Goal: Browse casually

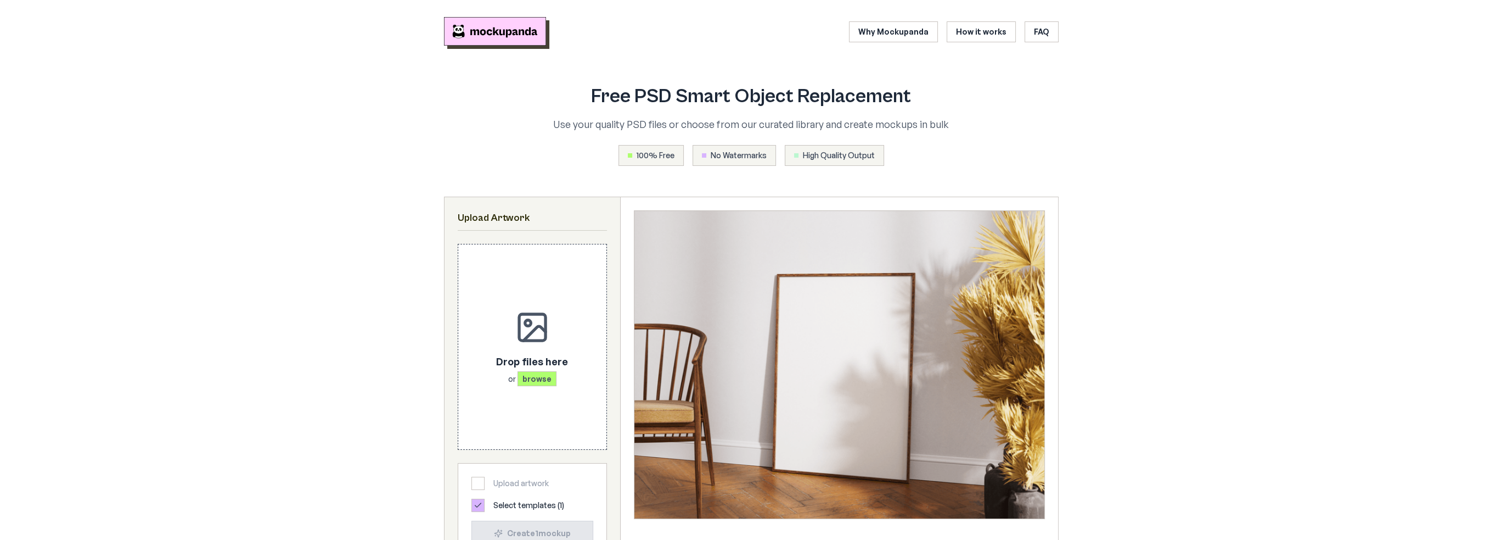
click at [504, 28] on img "Mockupanda home" at bounding box center [495, 31] width 102 height 29
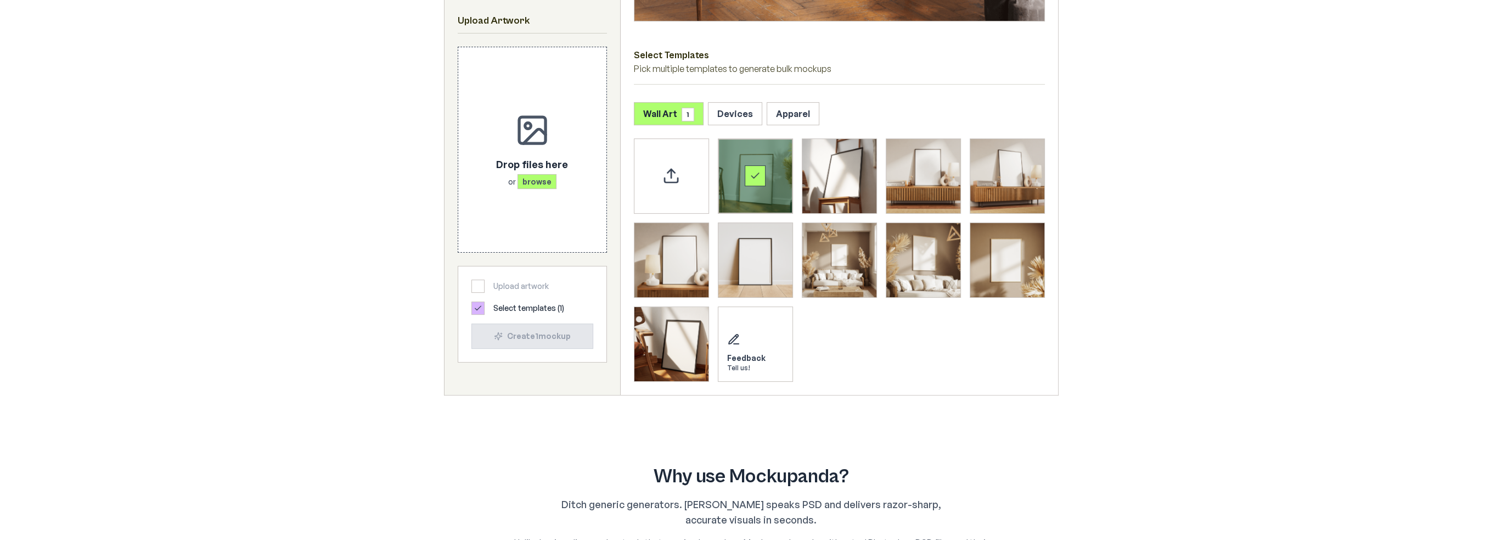
scroll to position [494, 0]
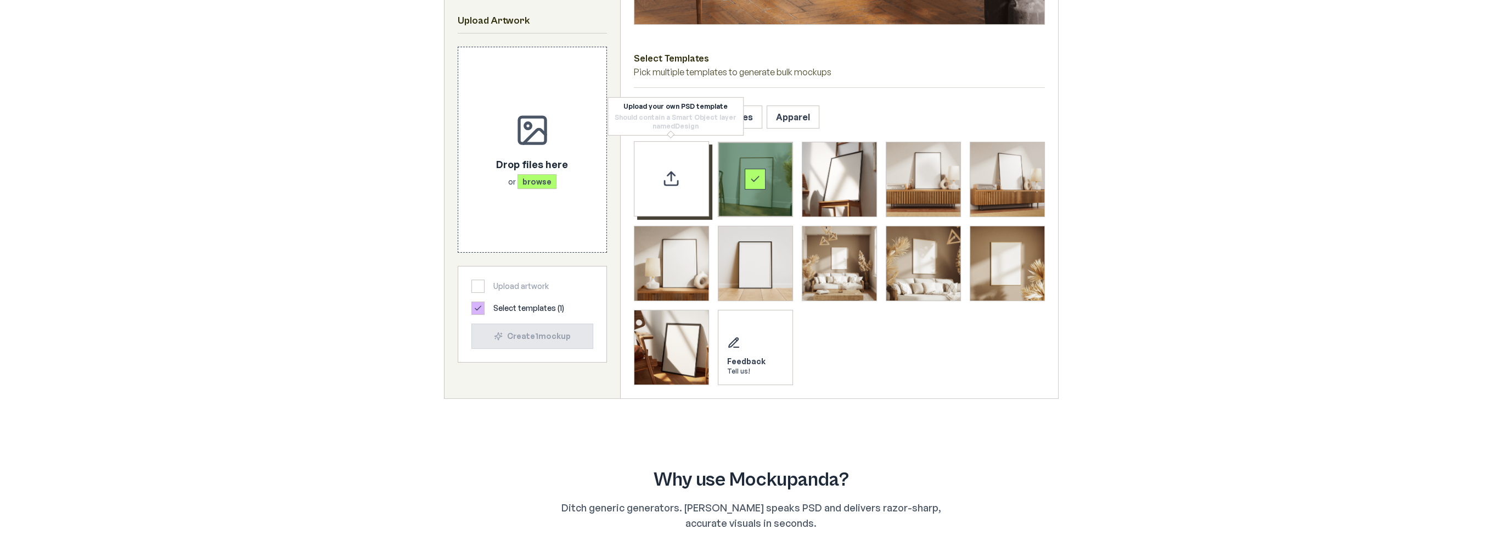
click at [670, 173] on icon "Upload custom PSD template" at bounding box center [671, 174] width 7 height 4
click at [659, 178] on div "Upload custom PSD template" at bounding box center [671, 178] width 75 height 75
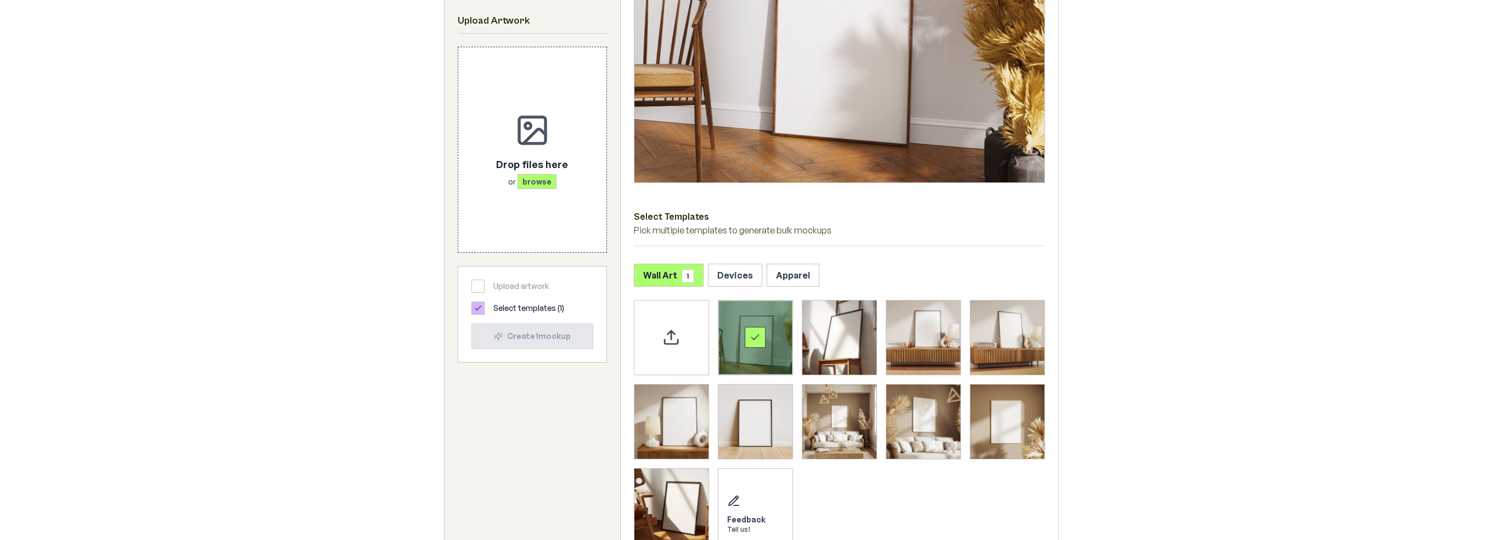
scroll to position [329, 0]
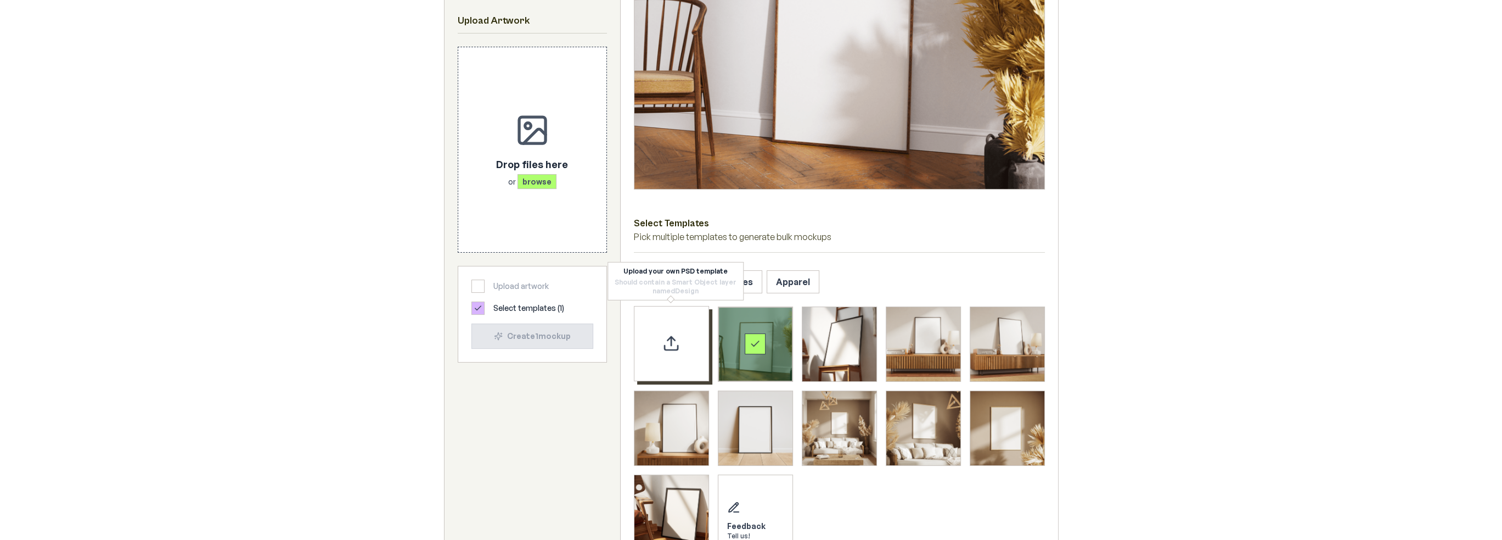
click at [672, 327] on div "Upload custom PSD template" at bounding box center [671, 343] width 75 height 75
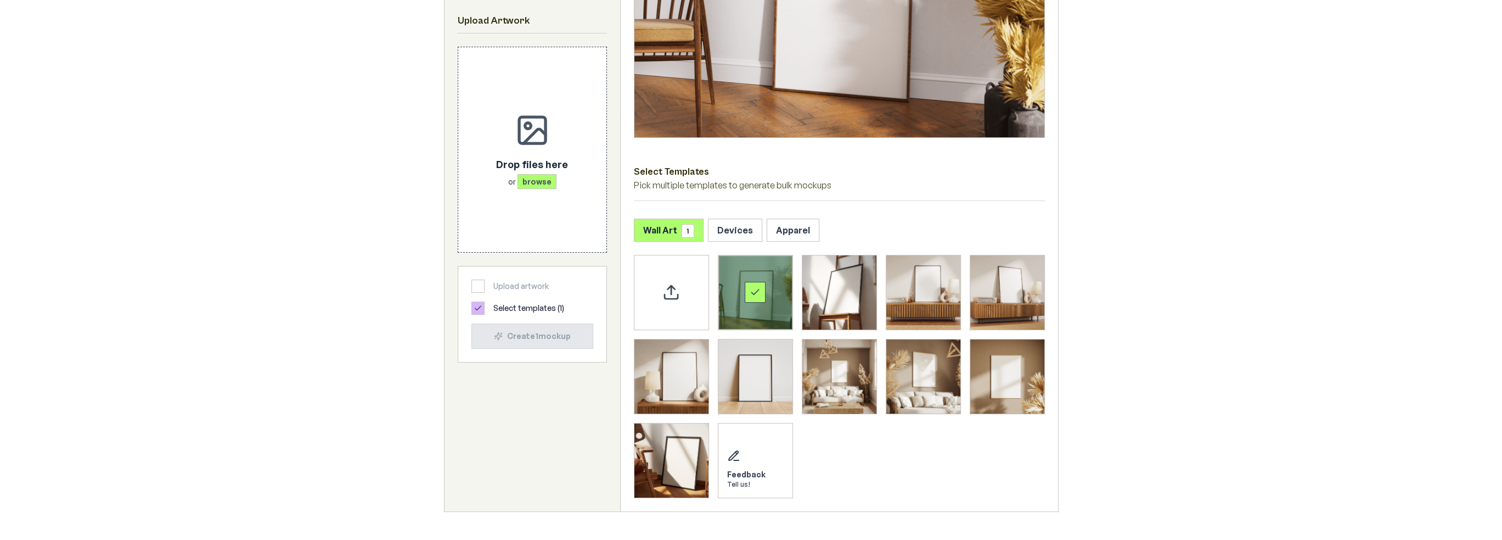
scroll to position [384, 0]
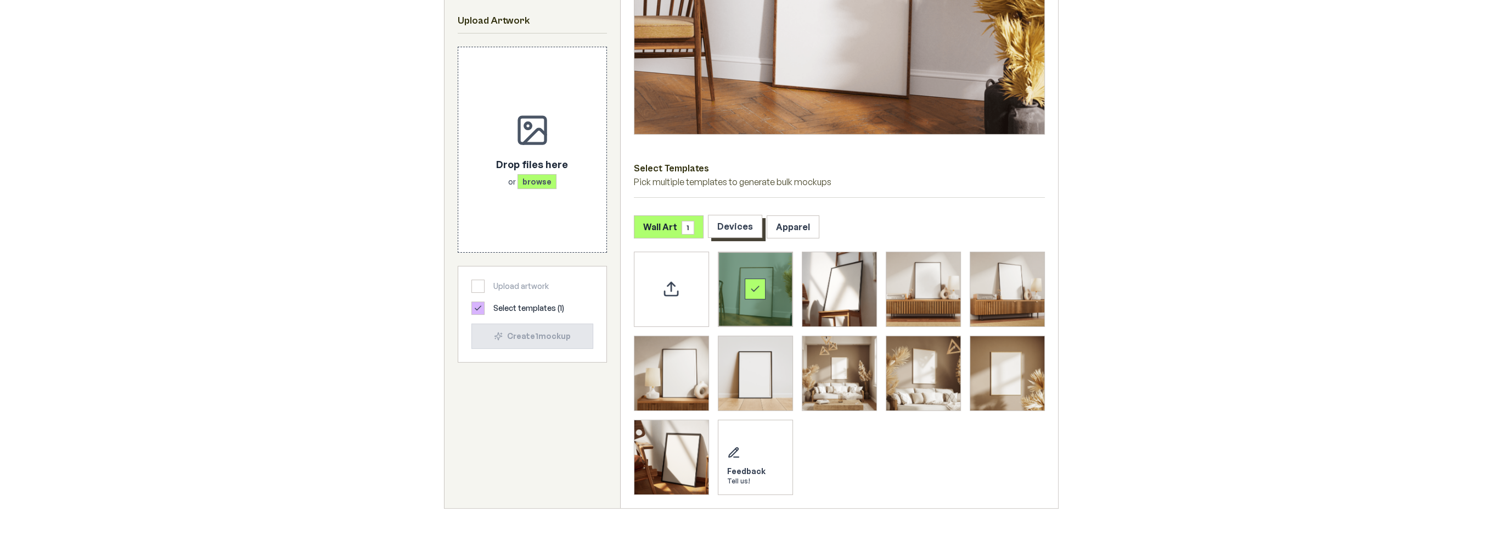
click at [744, 228] on button "Devices" at bounding box center [735, 226] width 54 height 23
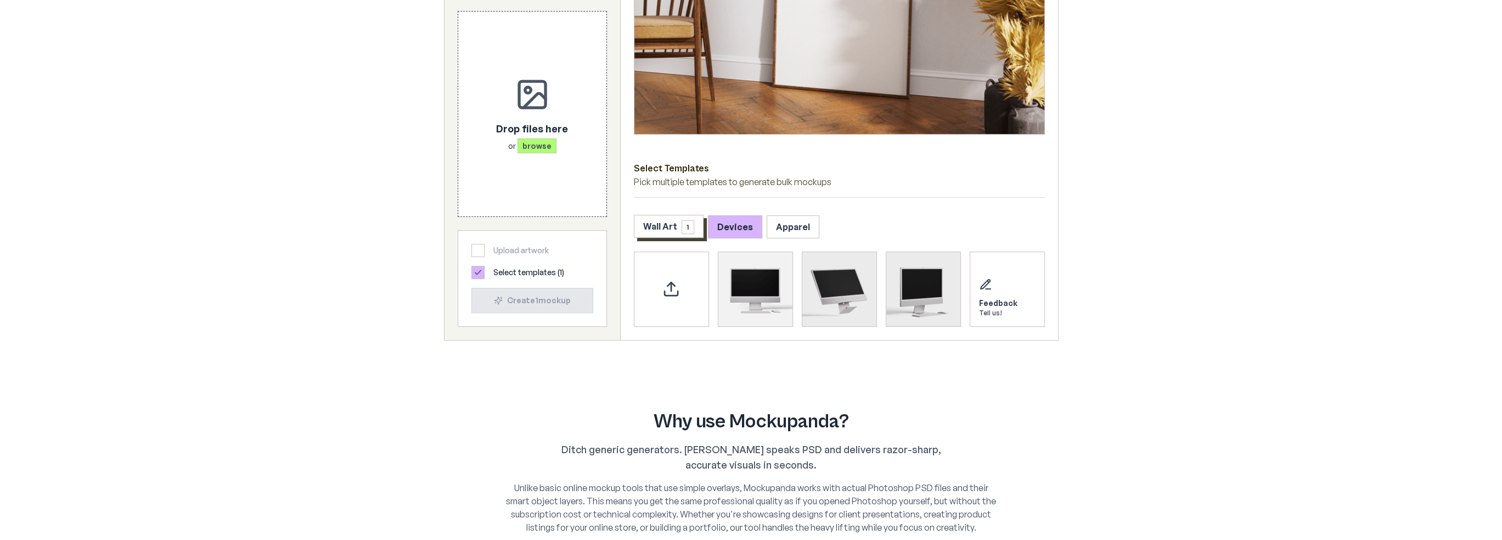
click at [670, 219] on button "Wall Art 1" at bounding box center [669, 226] width 70 height 23
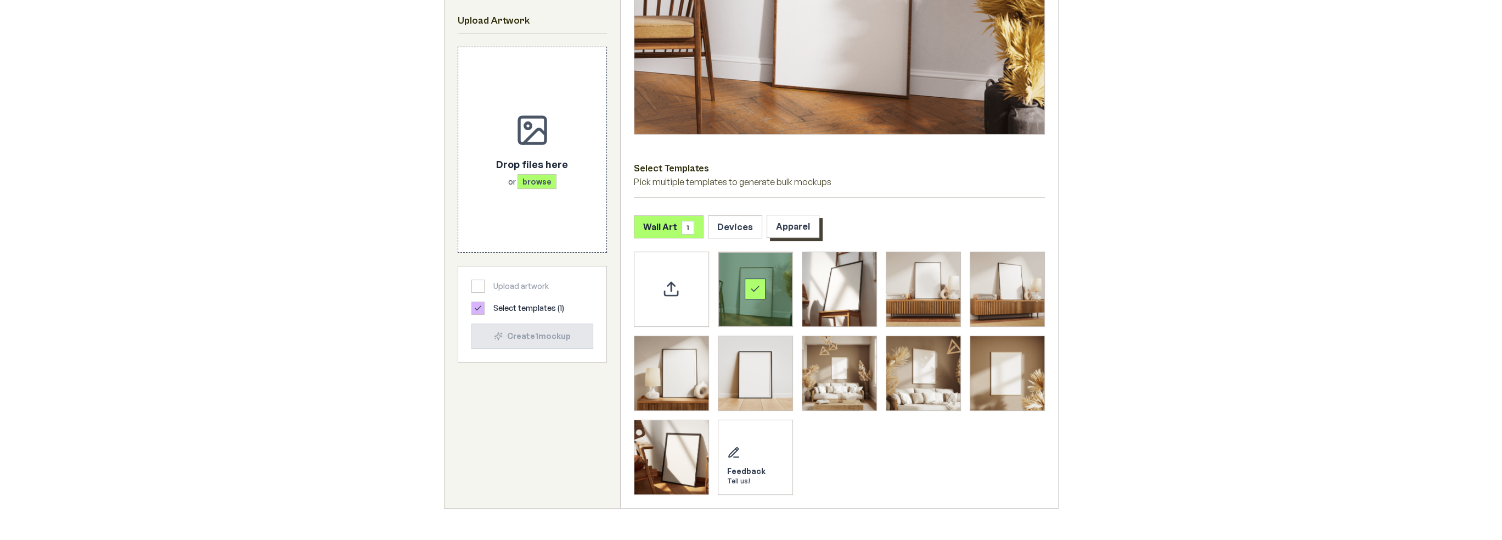
click at [790, 226] on button "Apparel" at bounding box center [793, 226] width 53 height 23
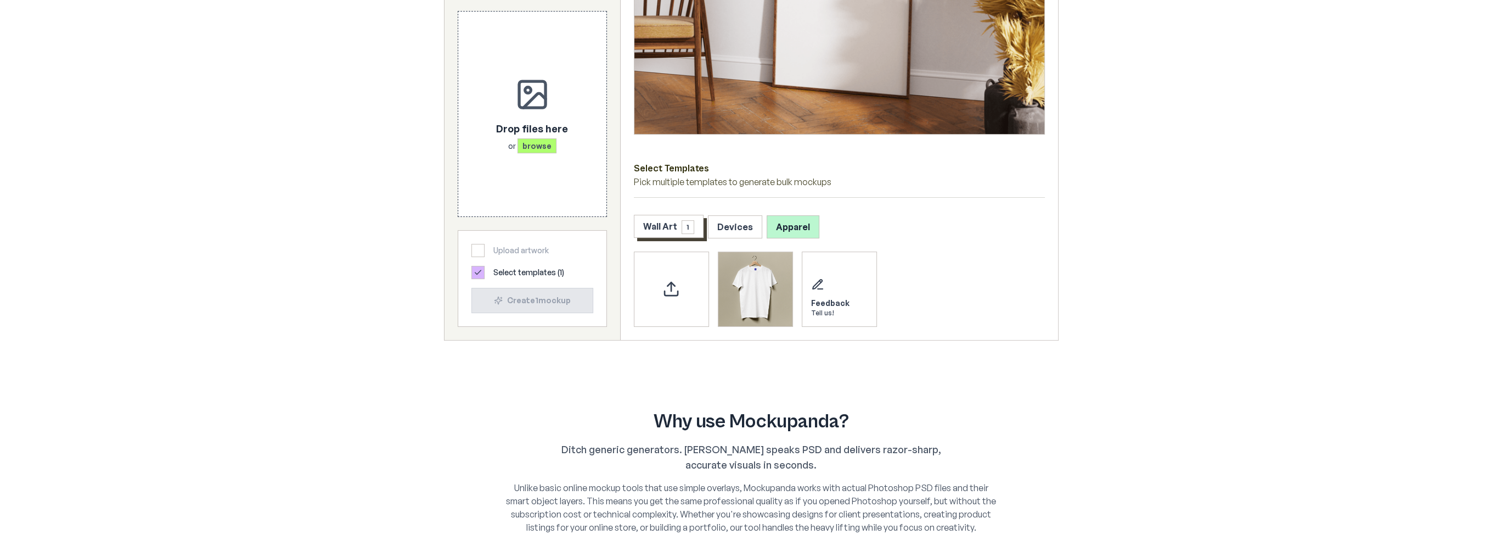
click at [682, 232] on span "1" at bounding box center [688, 227] width 13 height 14
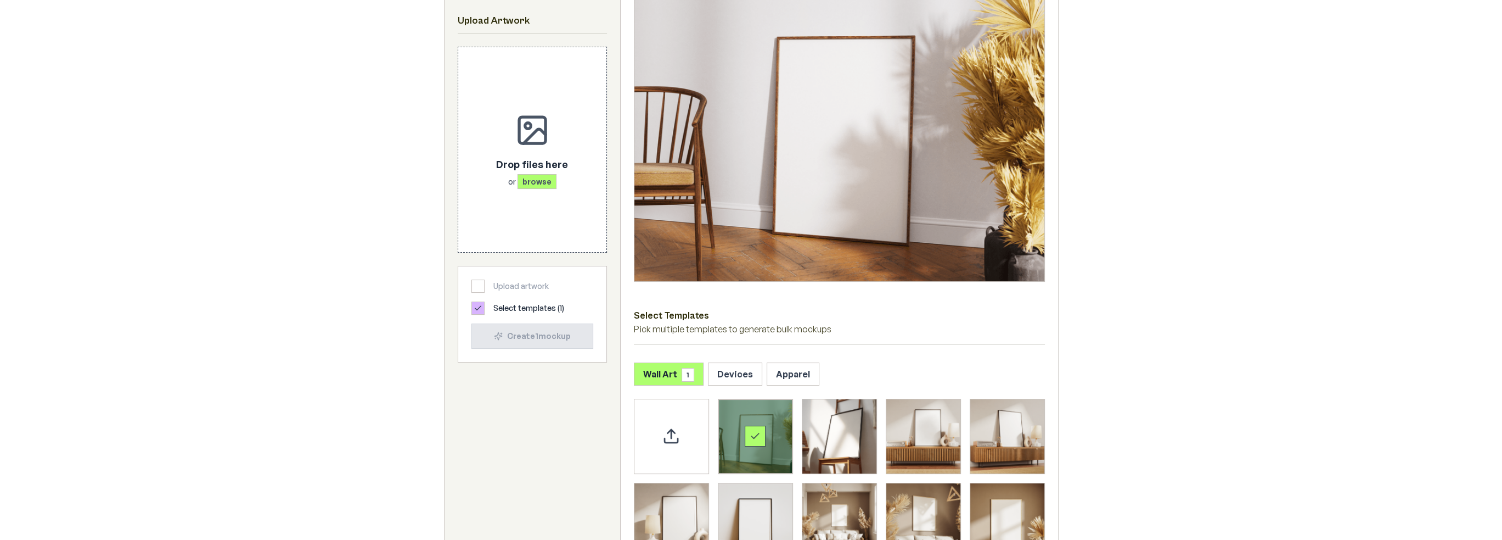
scroll to position [220, 0]
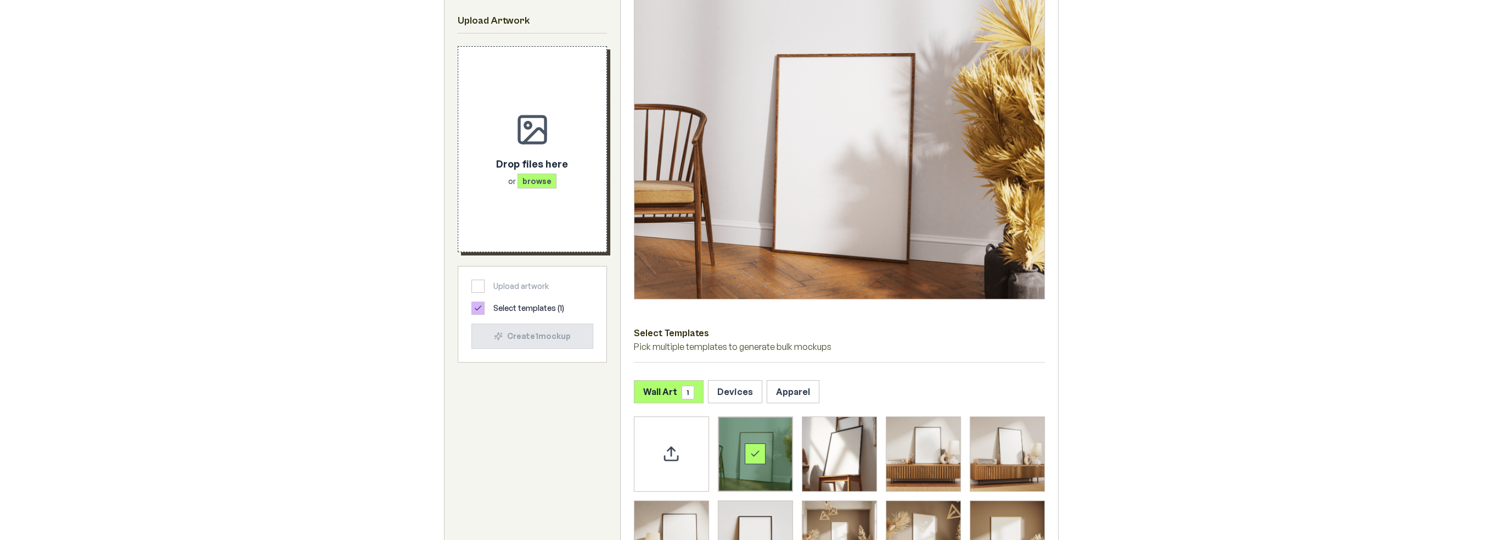
click at [519, 175] on span "browse" at bounding box center [537, 180] width 39 height 15
